Goal: Task Accomplishment & Management: Complete application form

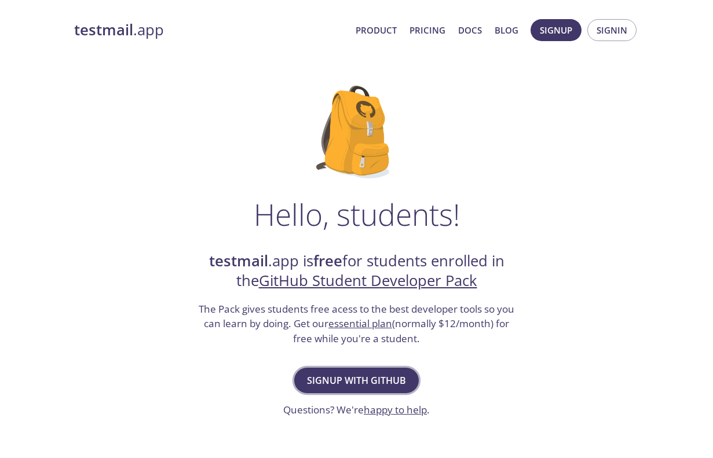
click at [351, 373] on span "Signup with GitHub" at bounding box center [356, 380] width 99 height 16
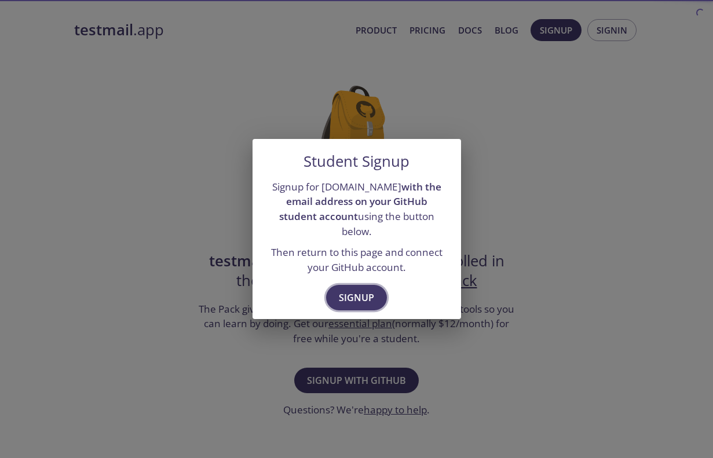
click at [359, 285] on button "Signup" at bounding box center [356, 297] width 61 height 25
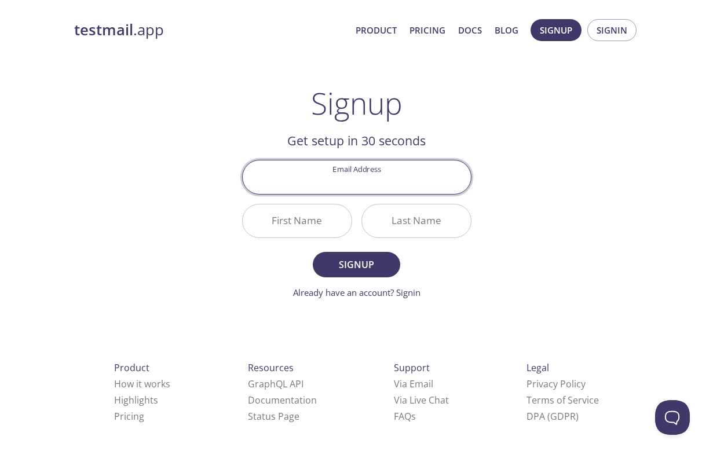
click at [361, 178] on input "Email Address" at bounding box center [357, 176] width 228 height 33
type input "info@digiloglab.com"
click at [331, 221] on input "First Name" at bounding box center [297, 220] width 109 height 33
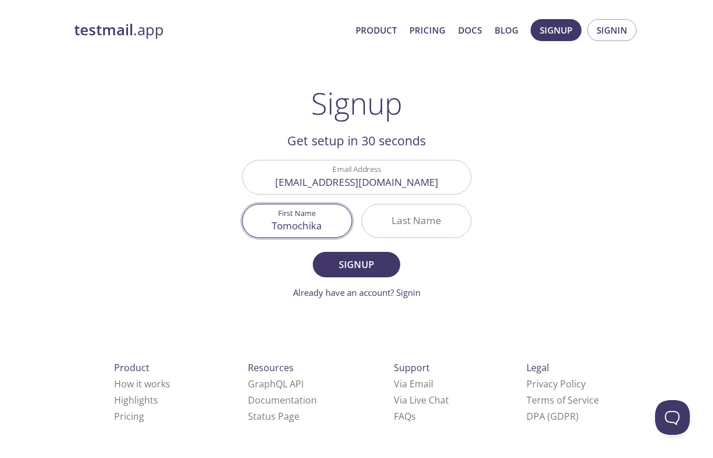
type input "Tomochika"
click at [426, 237] on div at bounding box center [416, 221] width 110 height 34
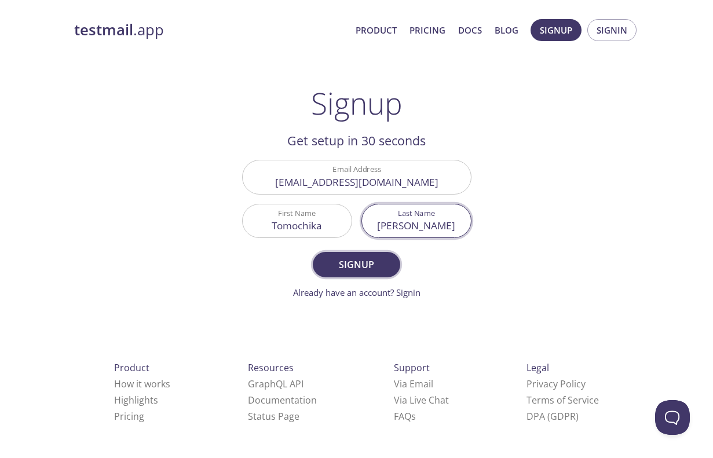
type input "[PERSON_NAME]"
click at [378, 258] on span "Signup" at bounding box center [356, 265] width 61 height 16
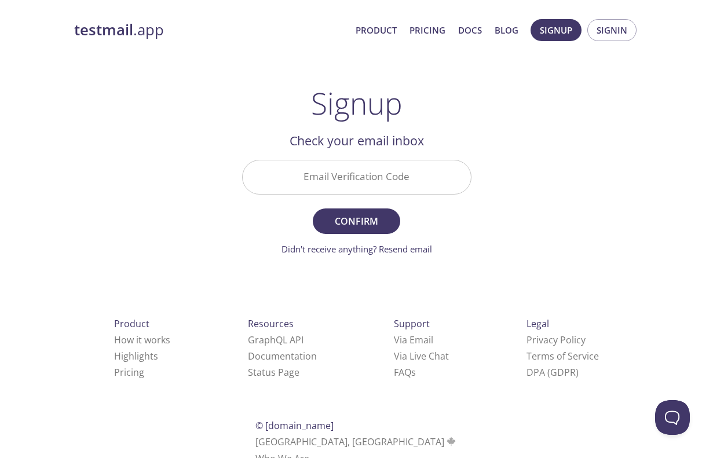
click at [387, 188] on input "Email Verification Code" at bounding box center [357, 176] width 228 height 33
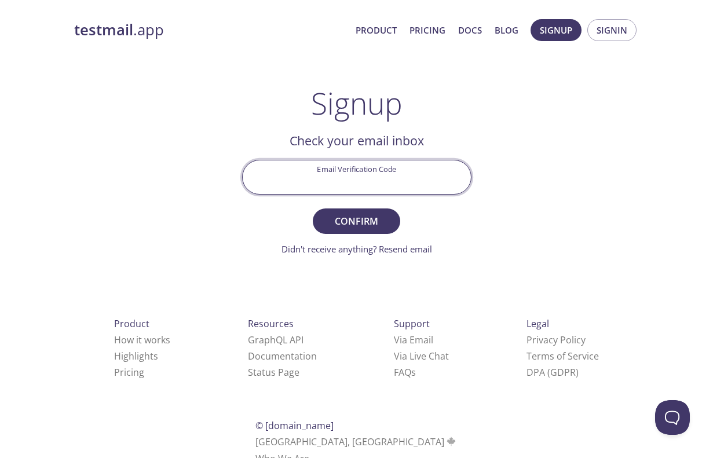
click at [375, 192] on input "Email Verification Code" at bounding box center [357, 176] width 228 height 33
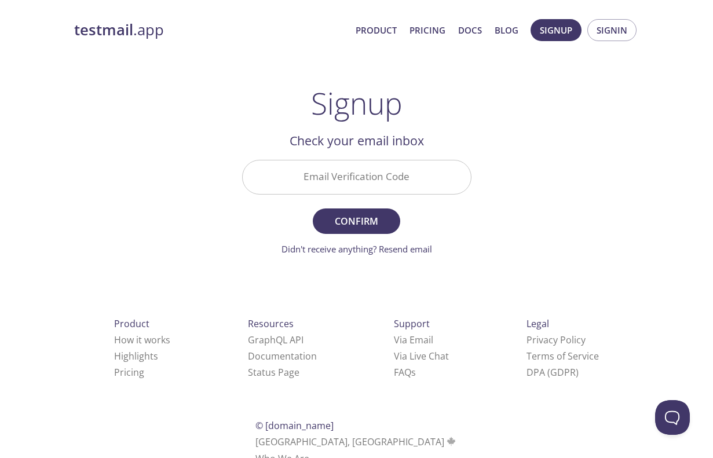
click at [518, 182] on div "testmail .app Product Pricing Docs Blog Signup Signin Signup Get setup in 30 se…" at bounding box center [356, 256] width 593 height 488
click at [411, 248] on link "Didn't receive anything? Resend email" at bounding box center [357, 249] width 151 height 12
click at [377, 166] on input "Email Verification Code" at bounding box center [357, 176] width 228 height 33
click at [436, 203] on form "Email Verification Code Confirm Resending email..." at bounding box center [356, 208] width 229 height 96
click at [371, 249] on link "Email resent. Check again!" at bounding box center [357, 249] width 104 height 12
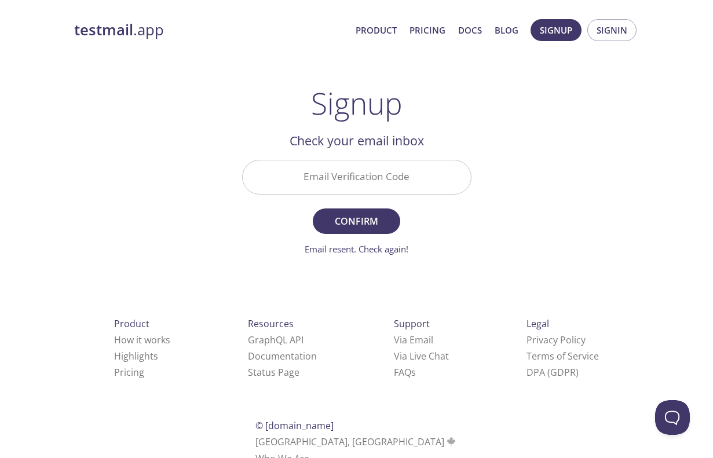
click at [363, 176] on input "Email Verification Code" at bounding box center [357, 176] width 228 height 33
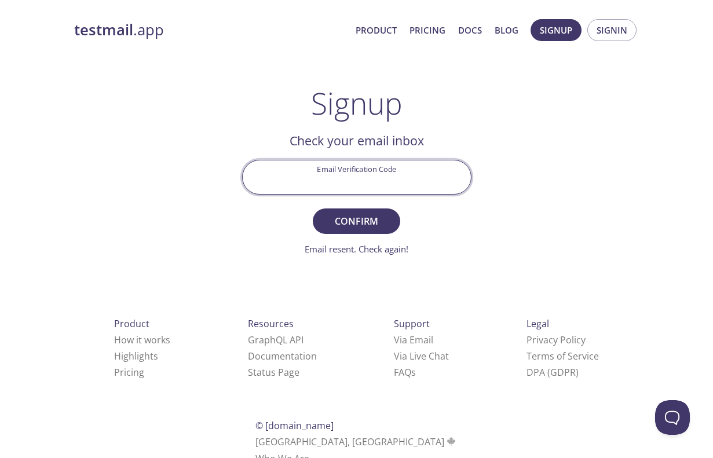
paste input "dig neurnav.com"
click at [363, 226] on span "Confirm" at bounding box center [356, 221] width 61 height 16
type input "dig neurnav.com"
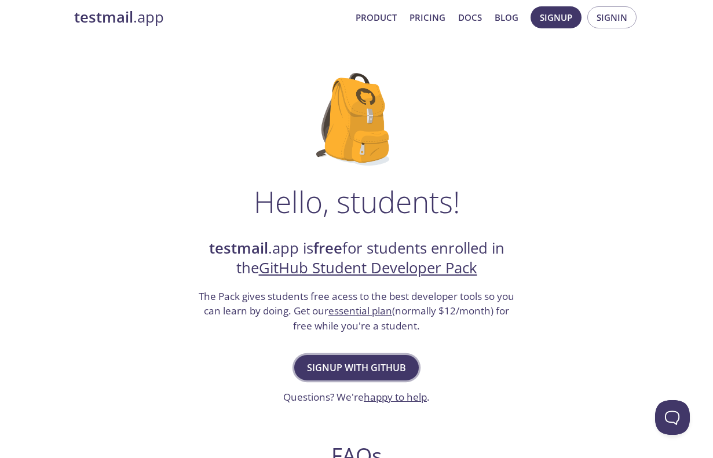
click at [318, 373] on span "Signup with GitHub" at bounding box center [356, 368] width 99 height 16
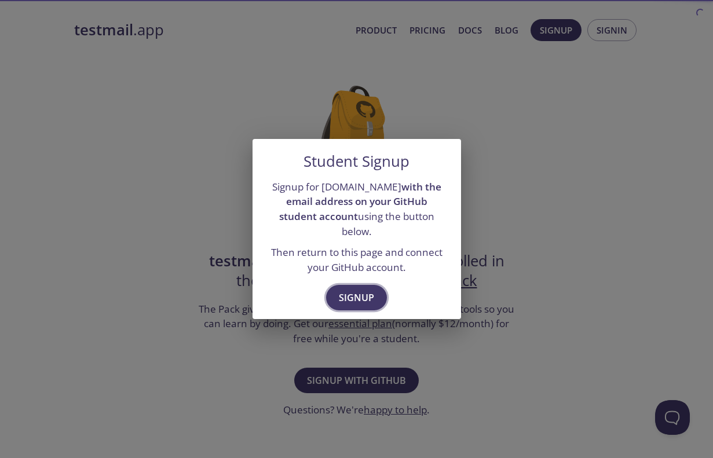
click at [342, 291] on span "Signup" at bounding box center [356, 298] width 35 height 16
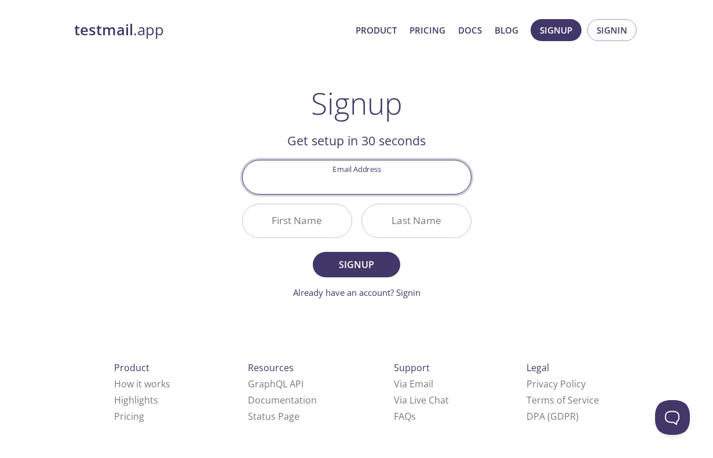
click at [368, 172] on input "Email Address" at bounding box center [357, 176] width 228 height 33
type input "t"
type input "[DOMAIN_NAME][EMAIL_ADDRESS][DOMAIN_NAME]"
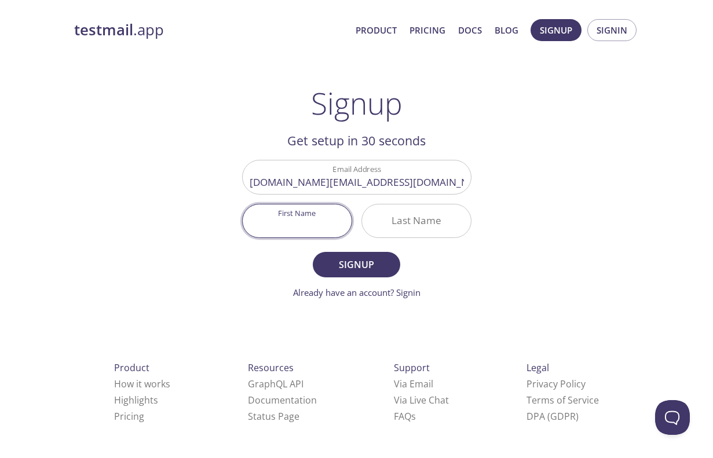
click at [280, 233] on input "First Name" at bounding box center [297, 220] width 109 height 33
type input "Tomochika"
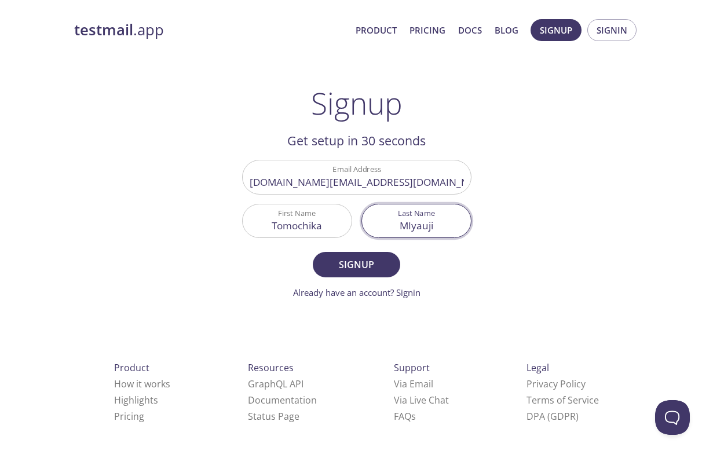
click at [413, 226] on input "MIyauji" at bounding box center [416, 220] width 109 height 33
type input "[PERSON_NAME]"
click at [376, 263] on span "Signup" at bounding box center [356, 265] width 61 height 16
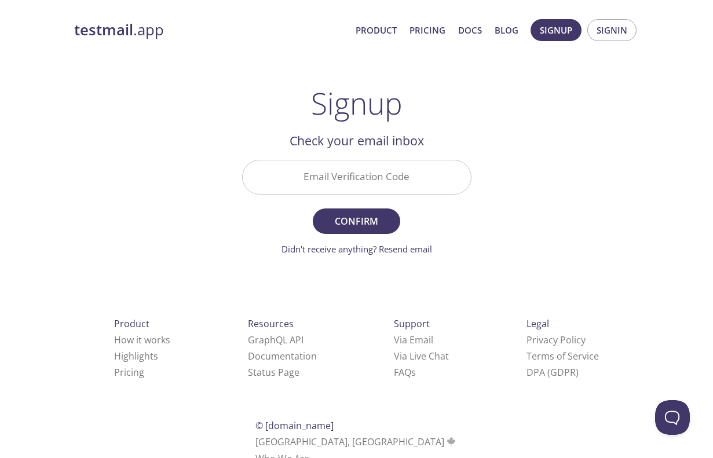
click at [430, 192] on input "Email Verification Code" at bounding box center [357, 176] width 228 height 33
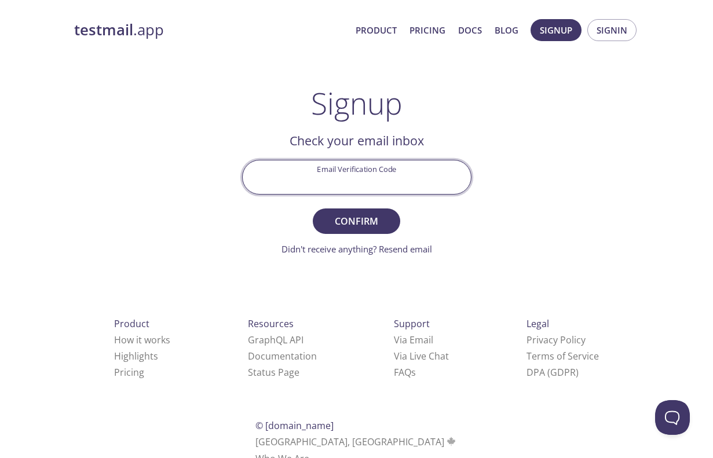
paste input "TTZT9AY"
type input "TTZT9AY"
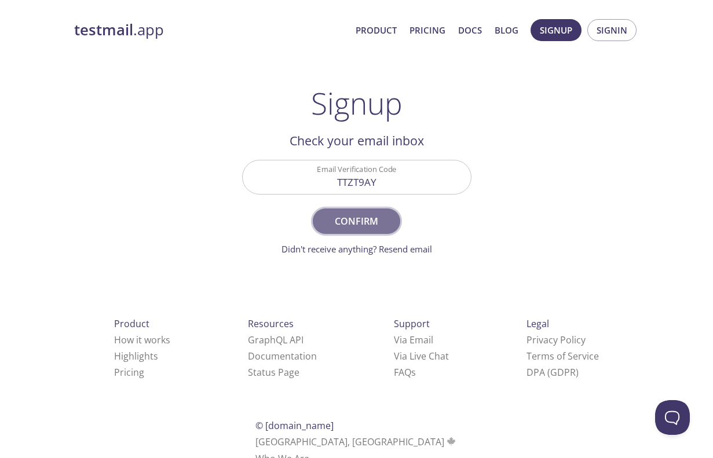
click at [363, 221] on span "Confirm" at bounding box center [356, 221] width 61 height 16
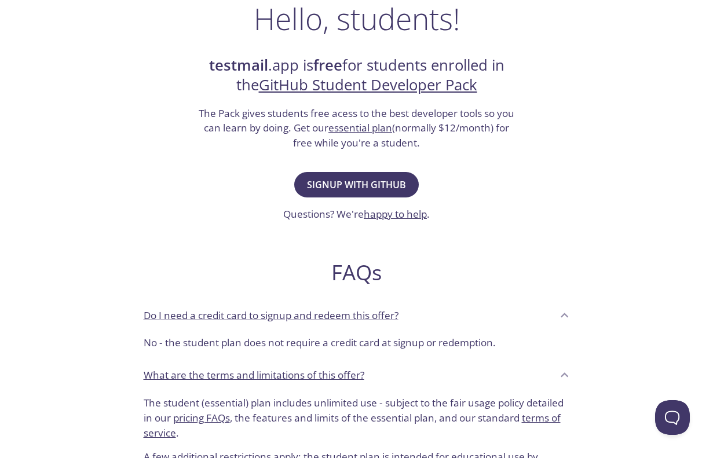
scroll to position [225, 0]
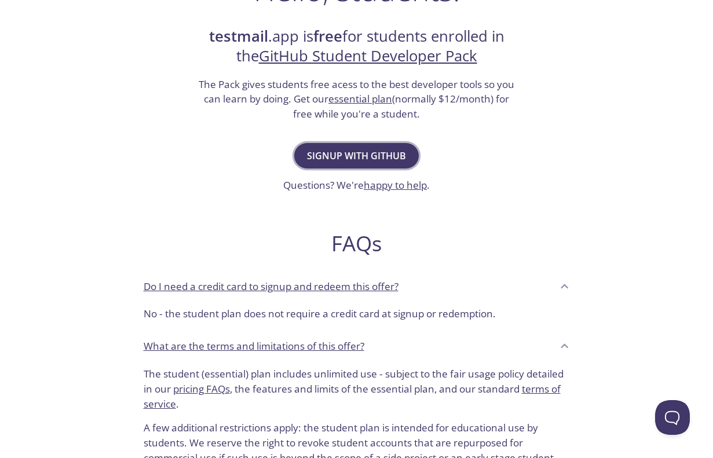
click at [350, 145] on button "Signup with GitHub" at bounding box center [356, 155] width 125 height 25
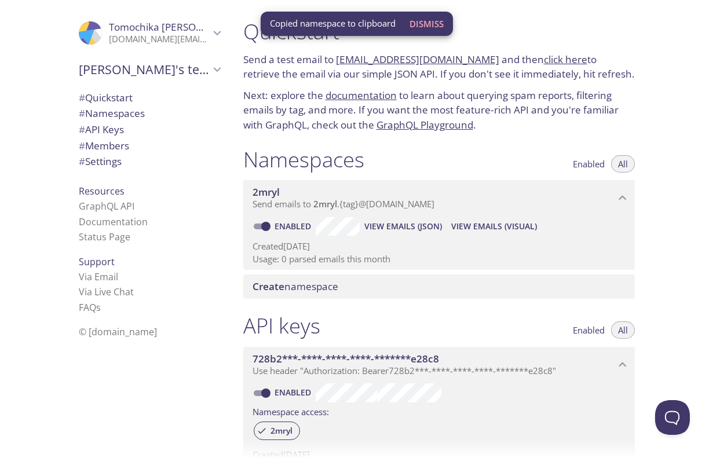
click at [380, 227] on span "View Emails (JSON)" at bounding box center [403, 227] width 78 height 14
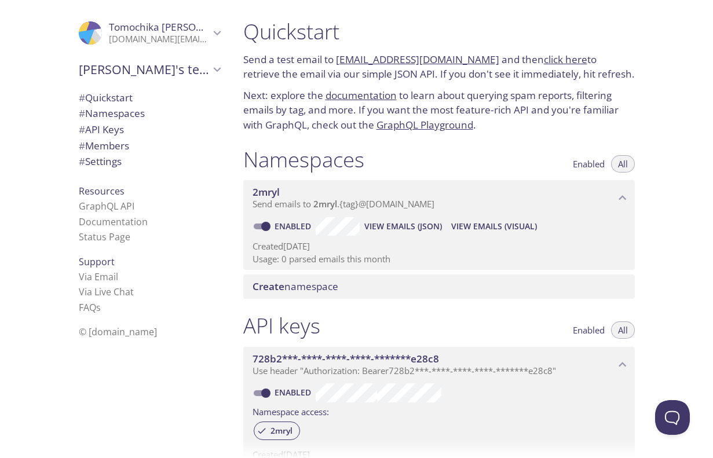
click at [139, 103] on span "# Quickstart" at bounding box center [149, 97] width 141 height 15
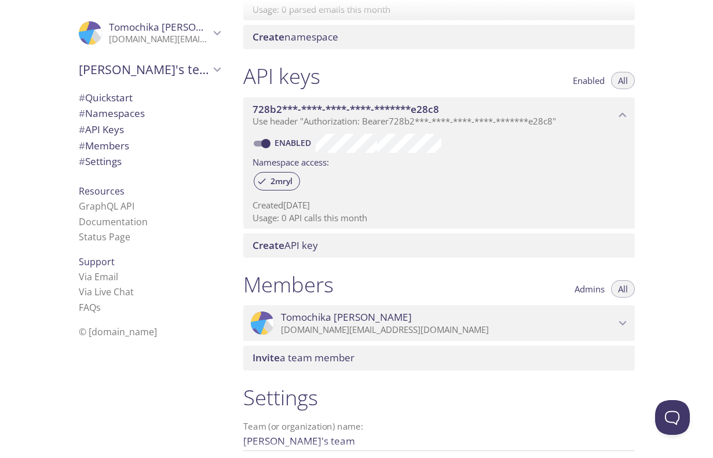
scroll to position [244, 0]
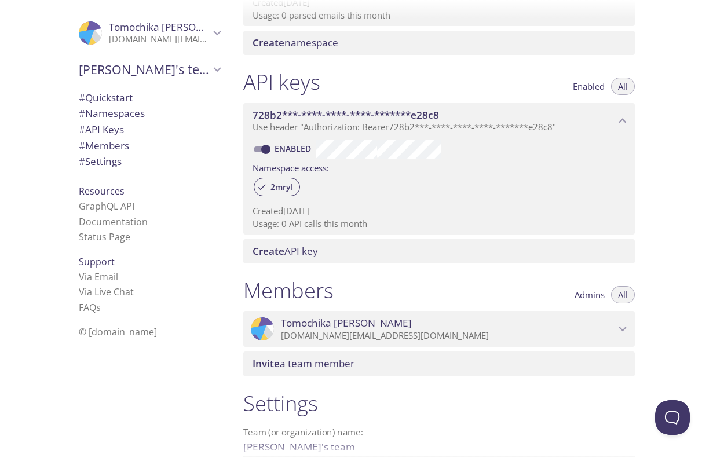
click at [584, 86] on span "Enabled" at bounding box center [589, 86] width 32 height 0
click at [618, 86] on span "All" at bounding box center [623, 86] width 10 height 0
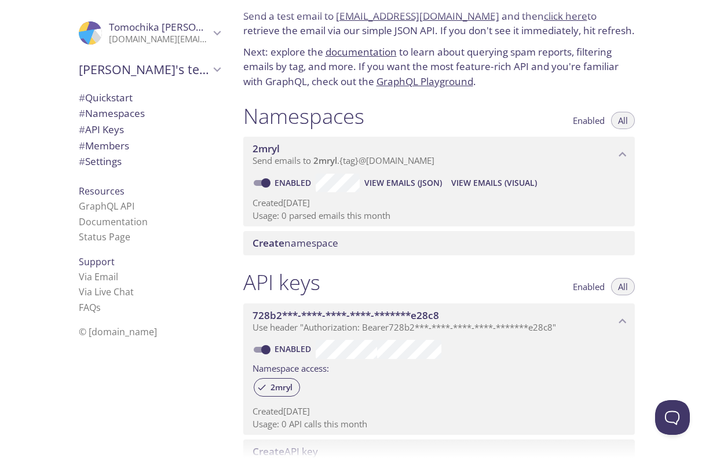
scroll to position [0, 0]
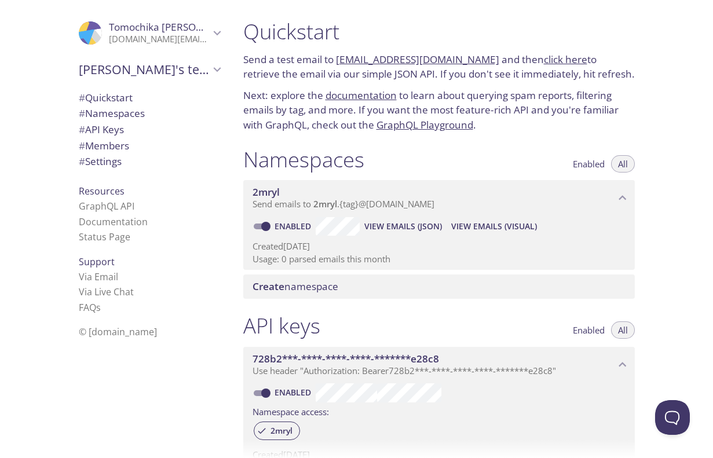
click at [261, 229] on input "Enabled" at bounding box center [266, 227] width 42 height 14
click at [262, 228] on span at bounding box center [261, 227] width 15 height 6
click at [261, 227] on input "Disabled" at bounding box center [257, 227] width 42 height 14
checkbox input "true"
click at [305, 288] on span "Create namespace" at bounding box center [296, 286] width 86 height 13
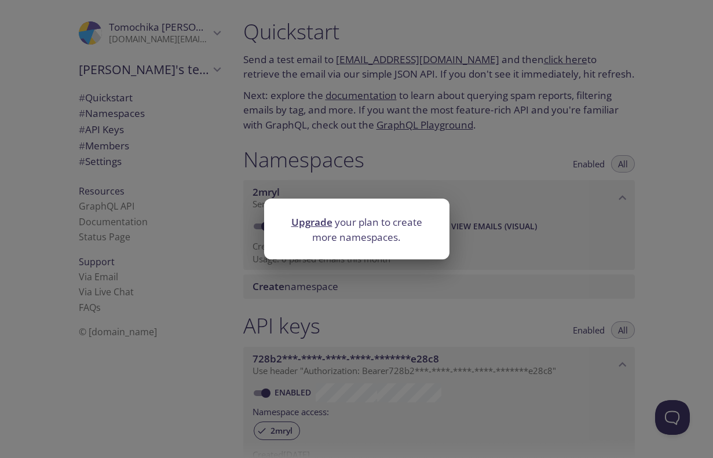
click at [307, 289] on div "Upgrade your plan to create more namespaces." at bounding box center [356, 229] width 713 height 458
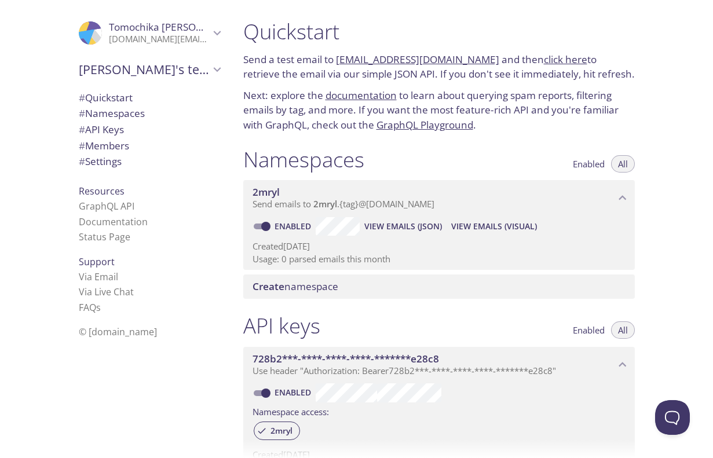
click at [547, 63] on link "click here" at bounding box center [565, 59] width 43 height 13
